Goal: Transaction & Acquisition: Subscribe to service/newsletter

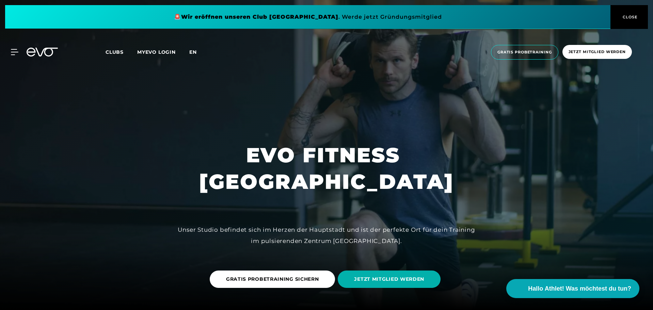
click at [196, 49] on span "en" at bounding box center [192, 52] width 7 height 6
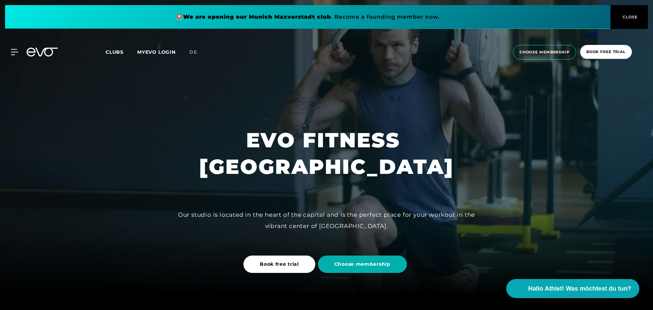
scroll to position [68, 0]
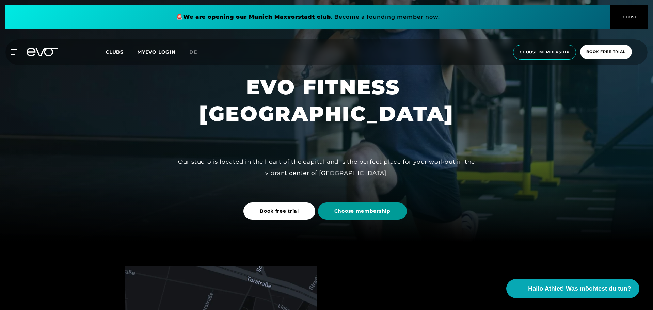
click at [340, 212] on span "Choose membership" at bounding box center [362, 211] width 56 height 7
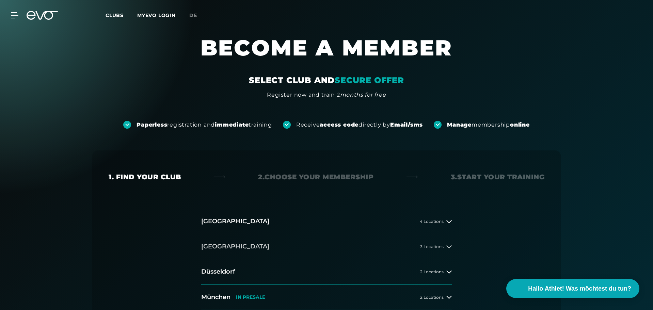
click at [424, 243] on button "[GEOGRAPHIC_DATA] 3 Locations" at bounding box center [326, 246] width 250 height 25
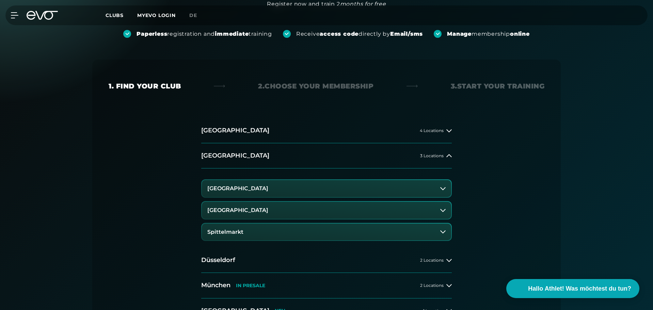
scroll to position [136, 0]
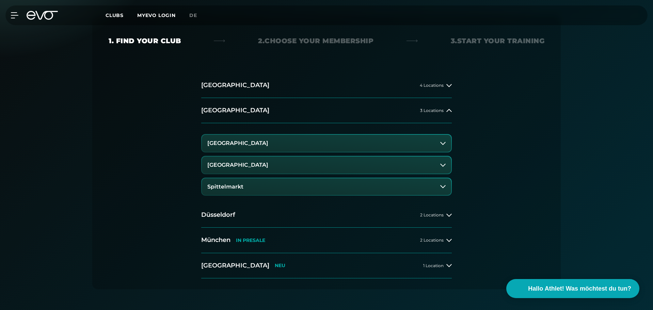
click at [249, 147] on button "[GEOGRAPHIC_DATA]" at bounding box center [326, 143] width 249 height 17
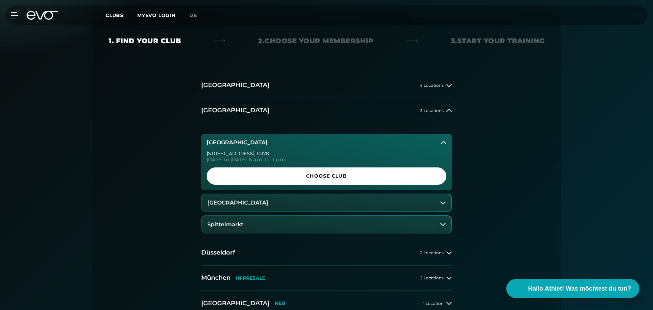
scroll to position [170, 0]
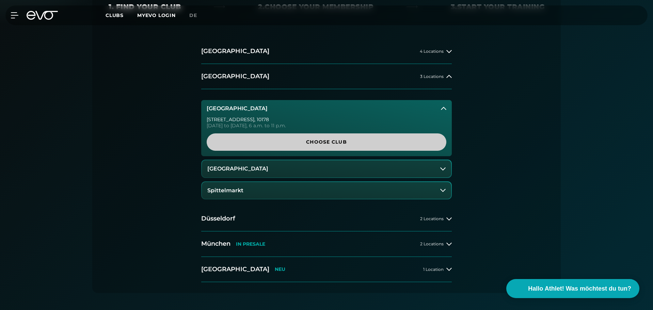
click at [264, 142] on span "Choose Club" at bounding box center [326, 142] width 207 height 7
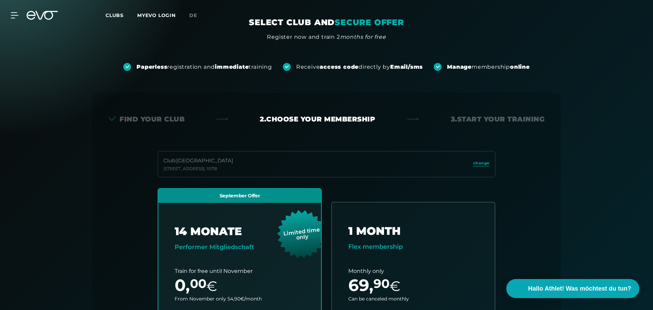
scroll to position [0, 0]
